Goal: Navigation & Orientation: Find specific page/section

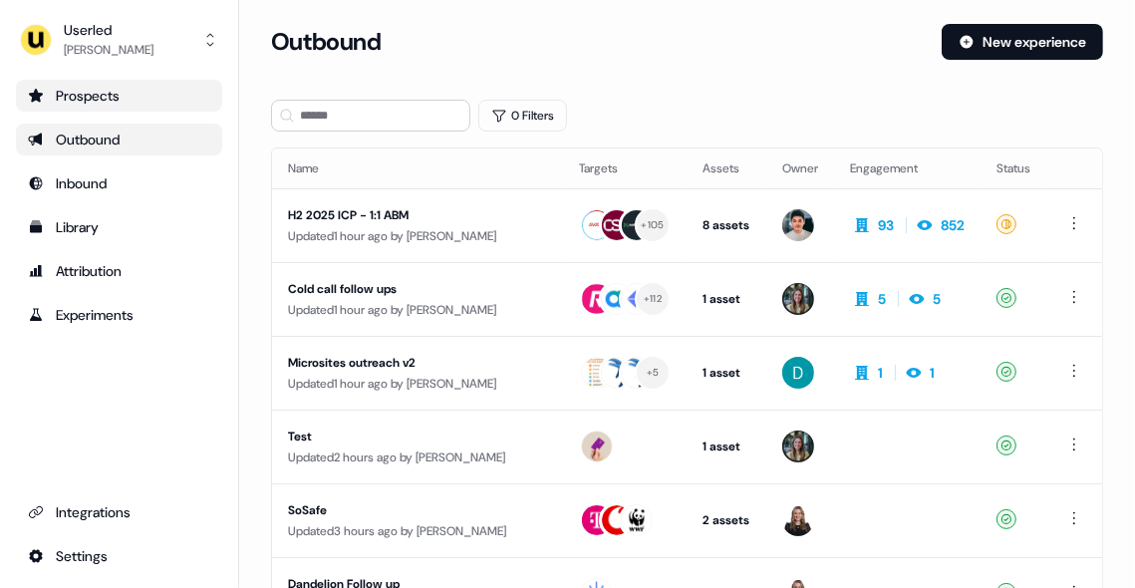
click at [103, 80] on link "Prospects" at bounding box center [119, 96] width 206 height 32
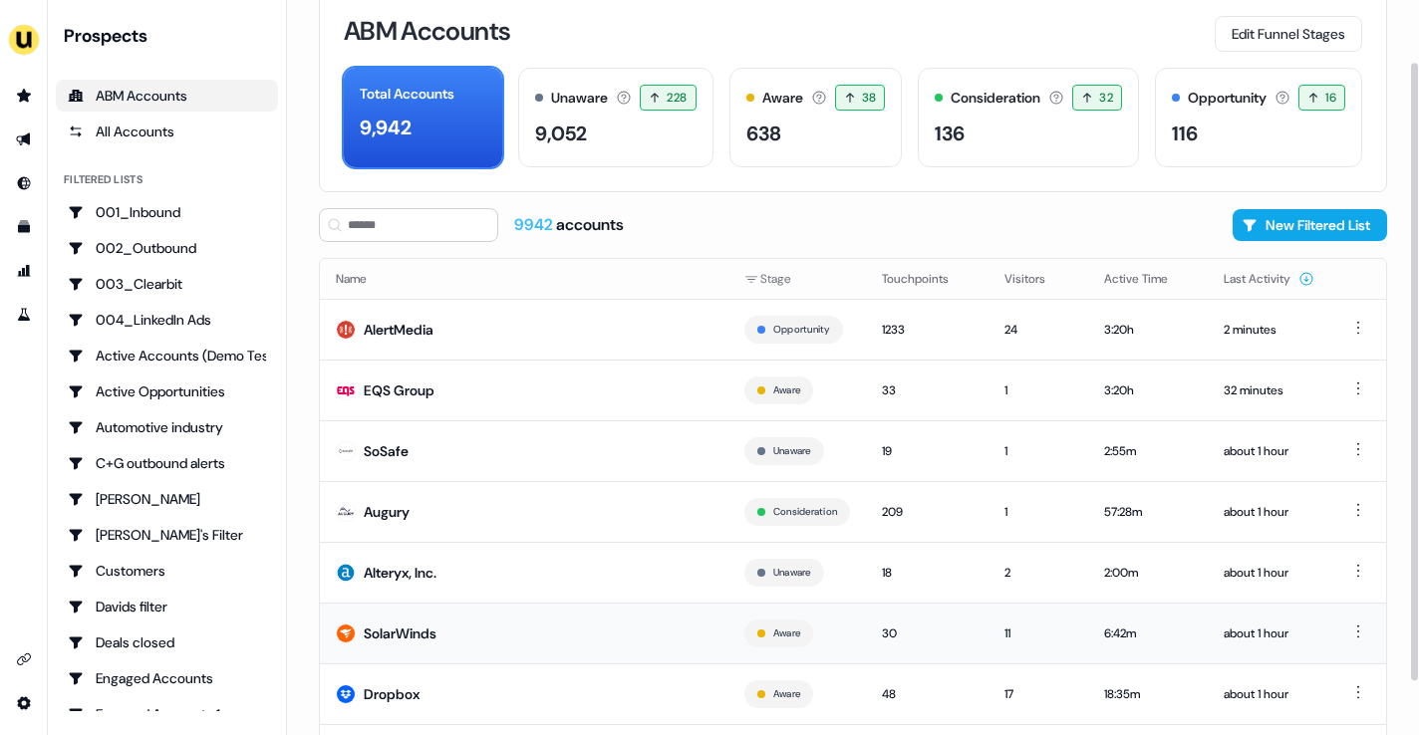
scroll to position [136, 0]
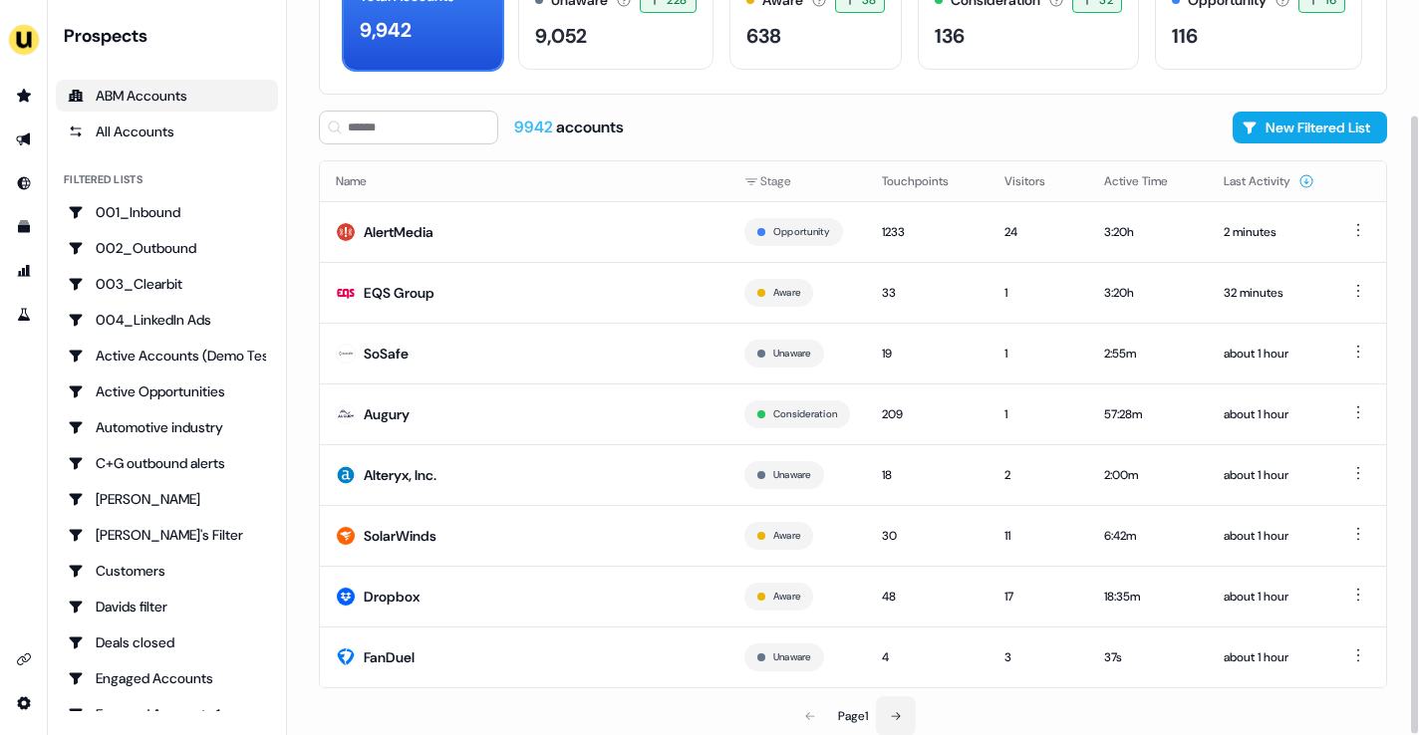
click at [906, 587] on button at bounding box center [896, 716] width 40 height 40
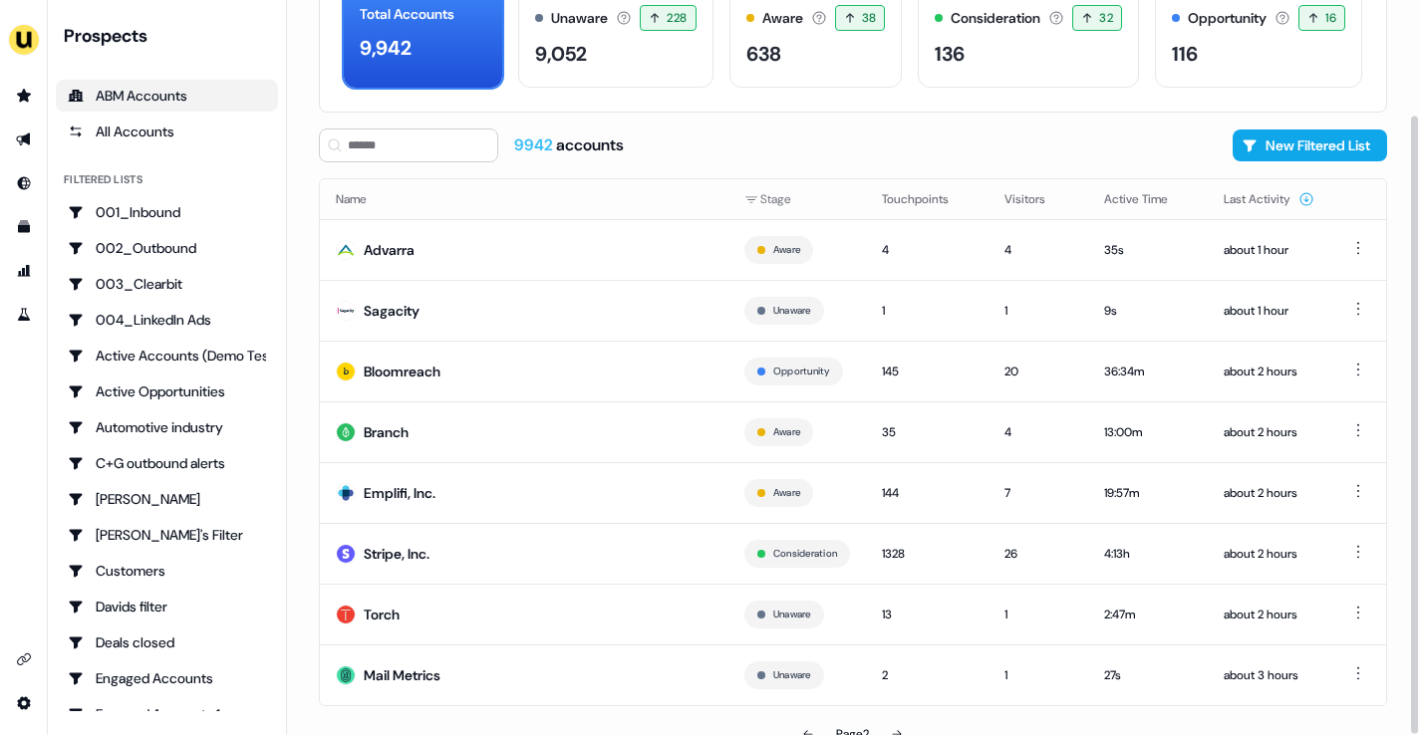
scroll to position [136, 0]
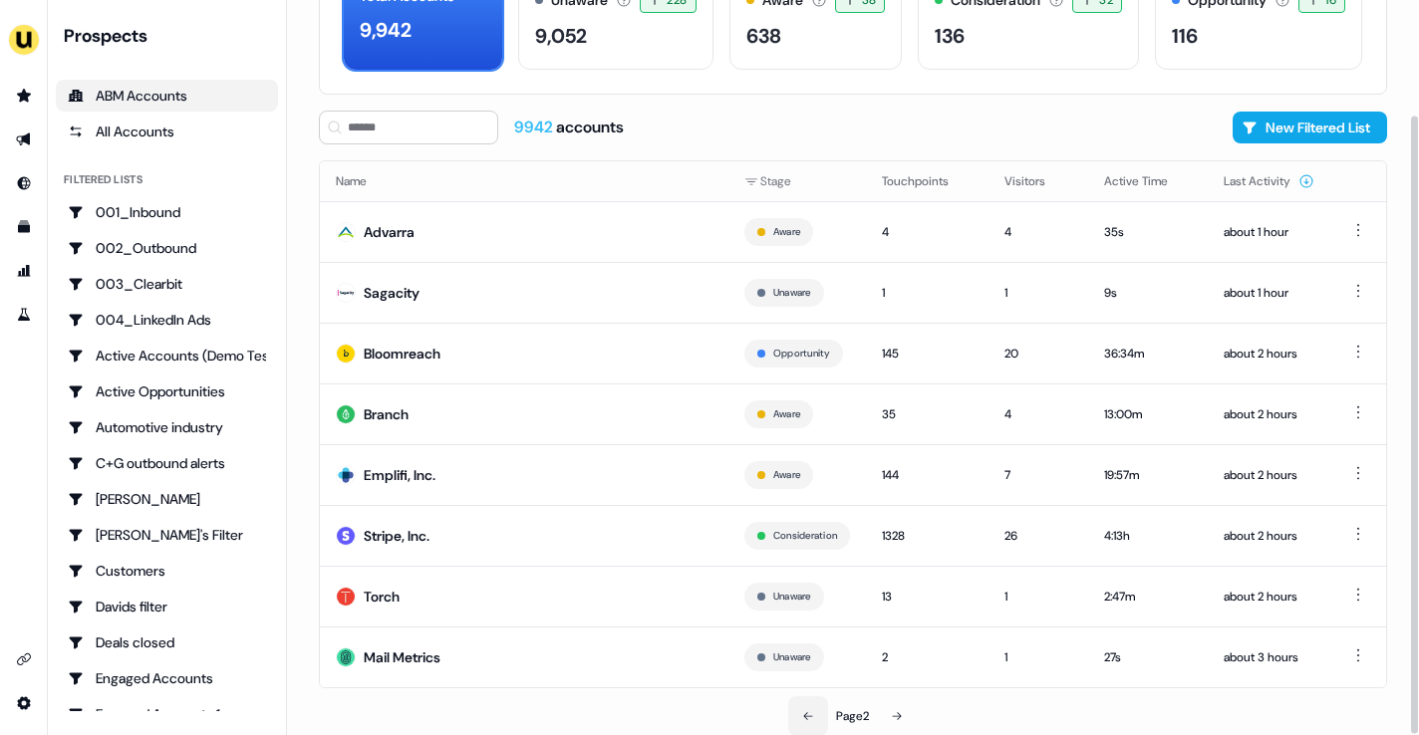
click at [809, 587] on icon at bounding box center [808, 716] width 12 height 12
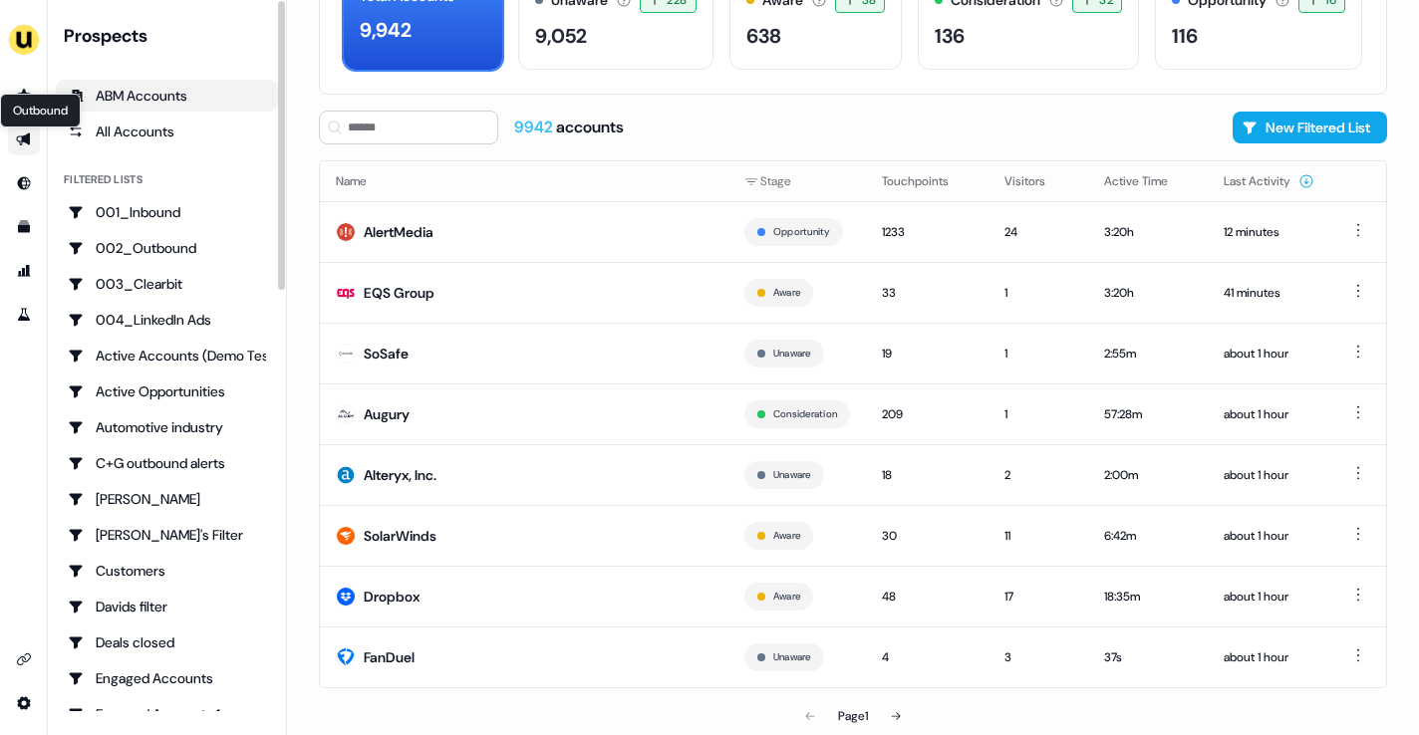
click at [26, 133] on icon "Go to outbound experience" at bounding box center [24, 140] width 16 height 16
